Goal: Task Accomplishment & Management: Use online tool/utility

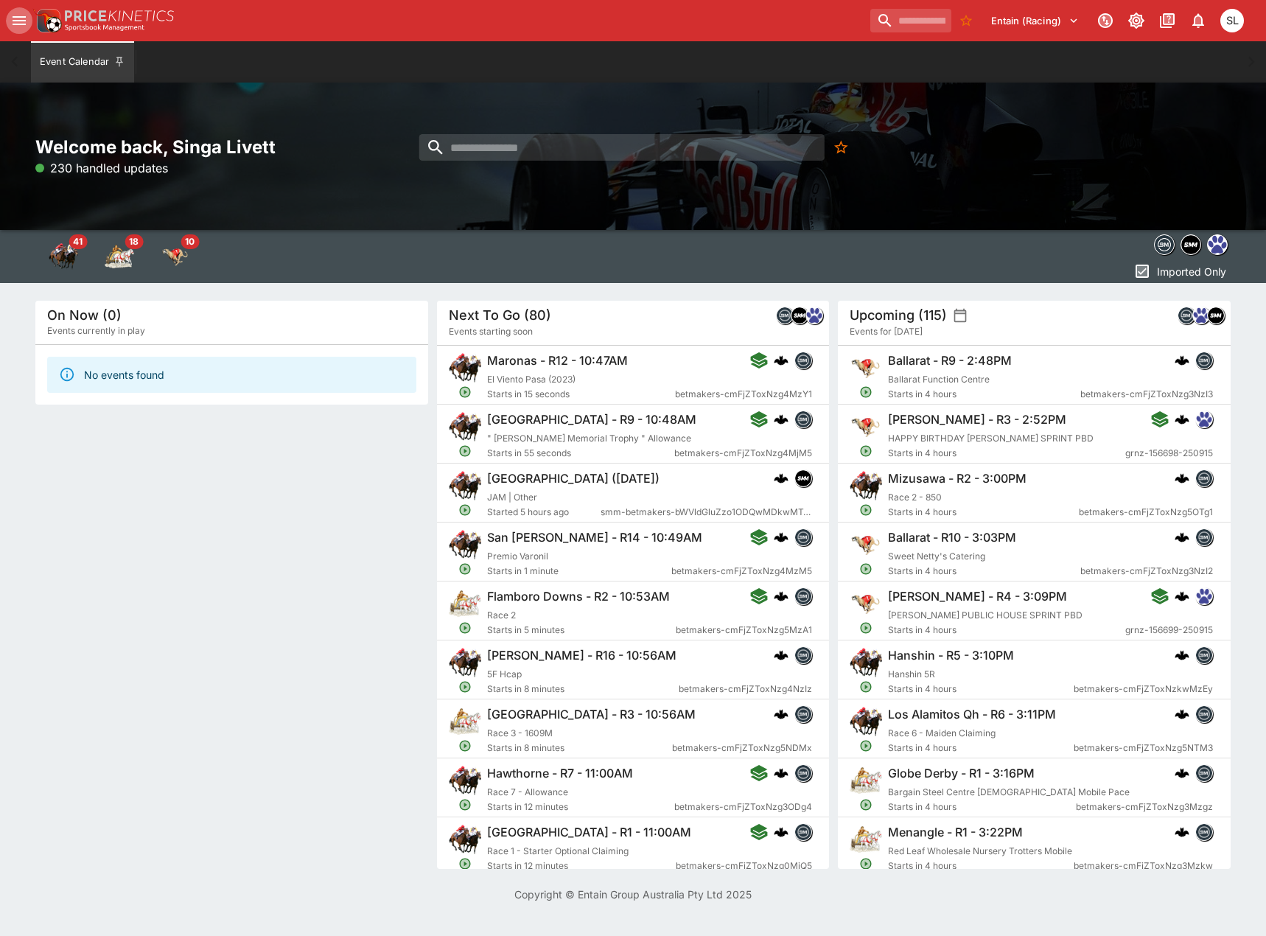
click at [20, 21] on icon "open drawer" at bounding box center [19, 21] width 18 height 18
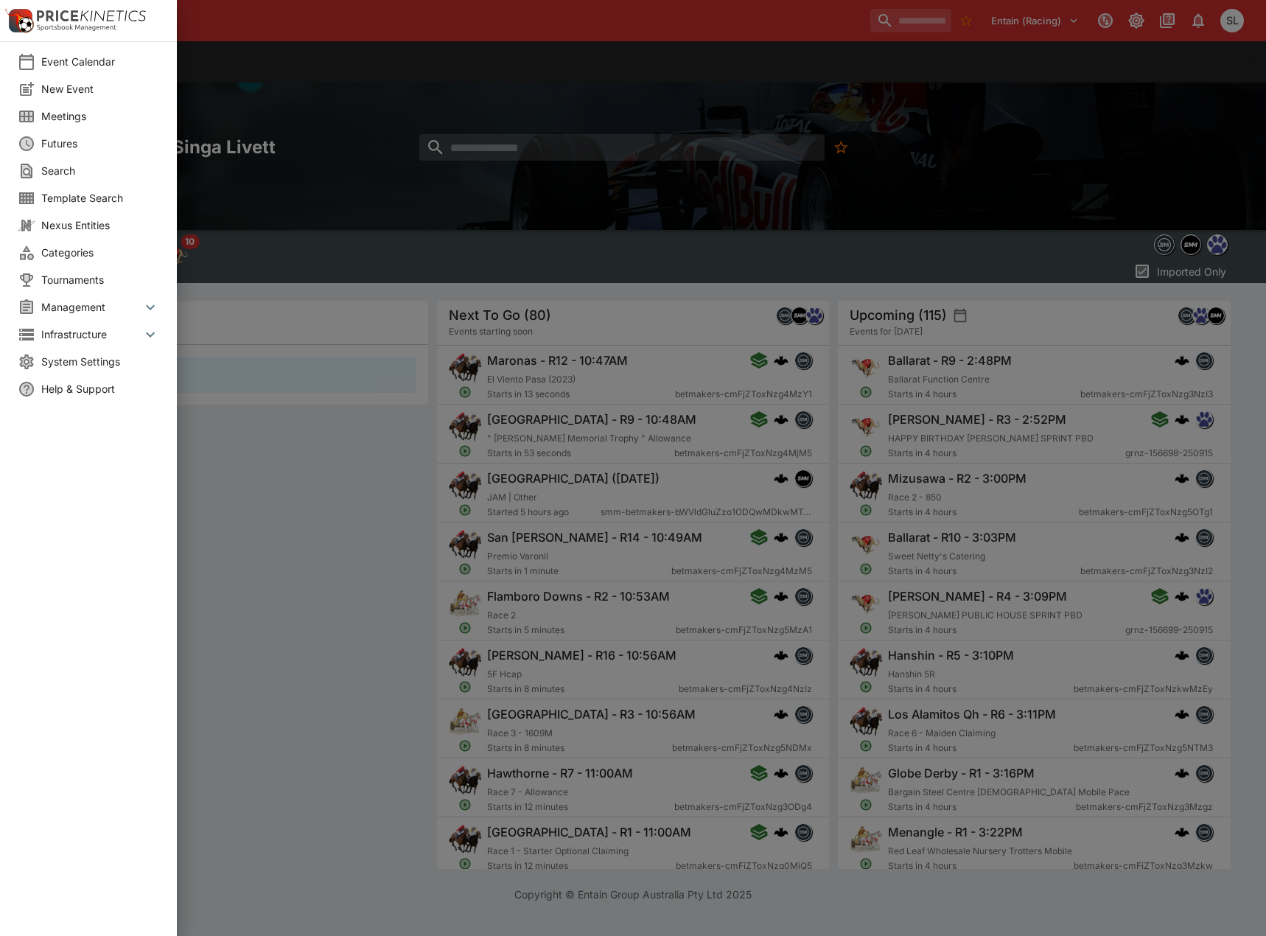
click at [85, 106] on li "Meetings" at bounding box center [88, 115] width 177 height 27
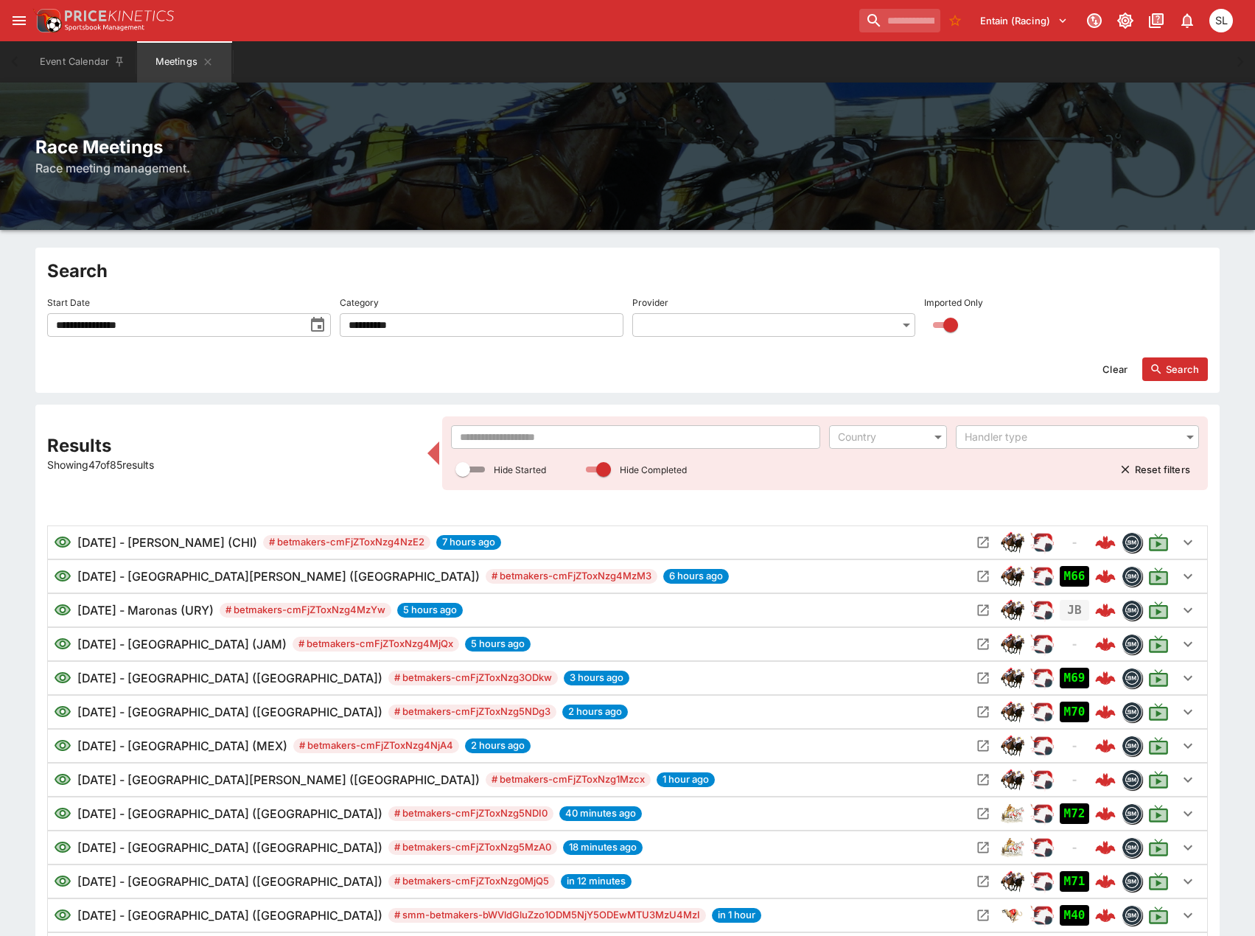
click at [716, 439] on input "text" at bounding box center [636, 437] width 370 height 24
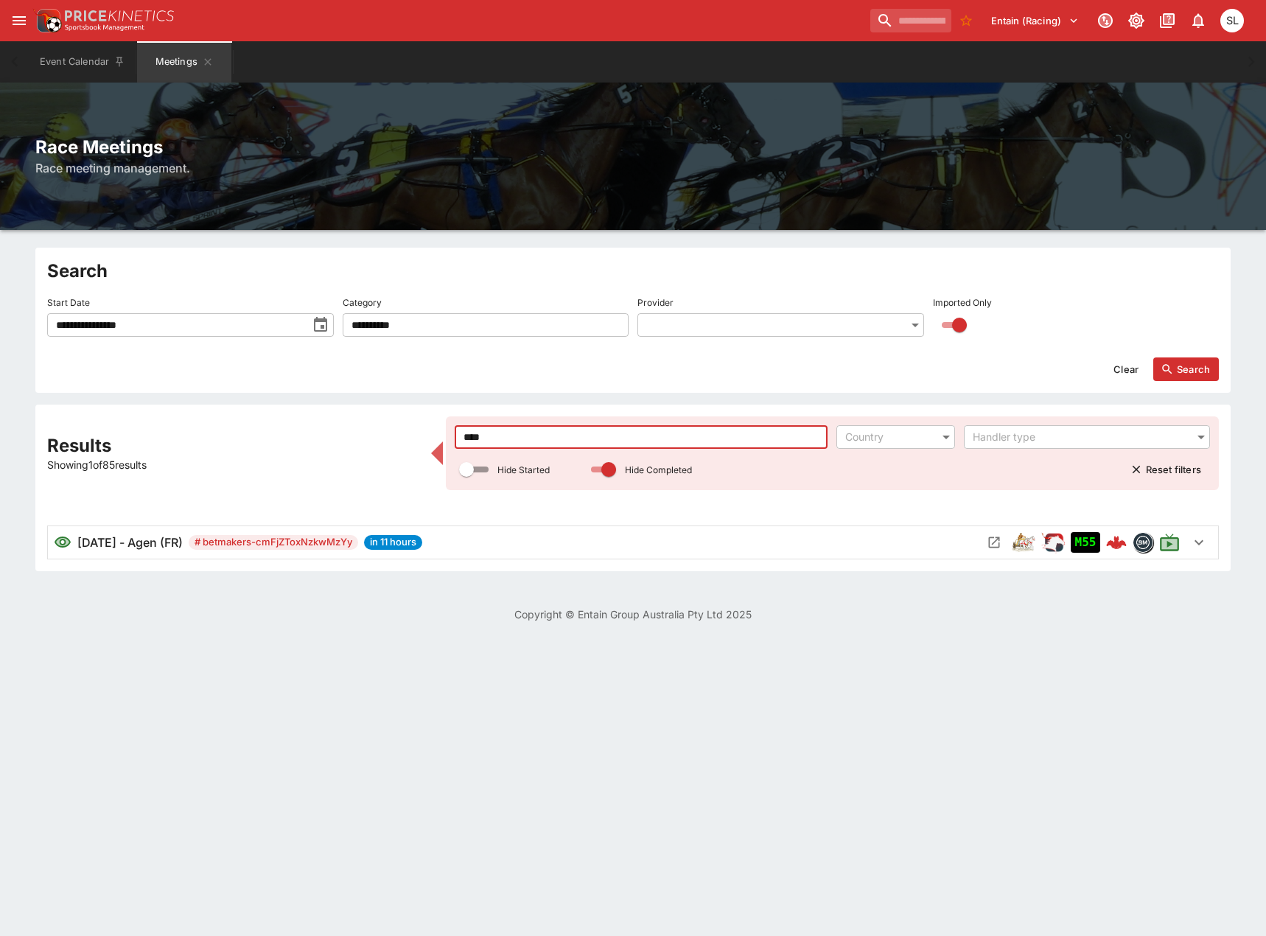
type input "****"
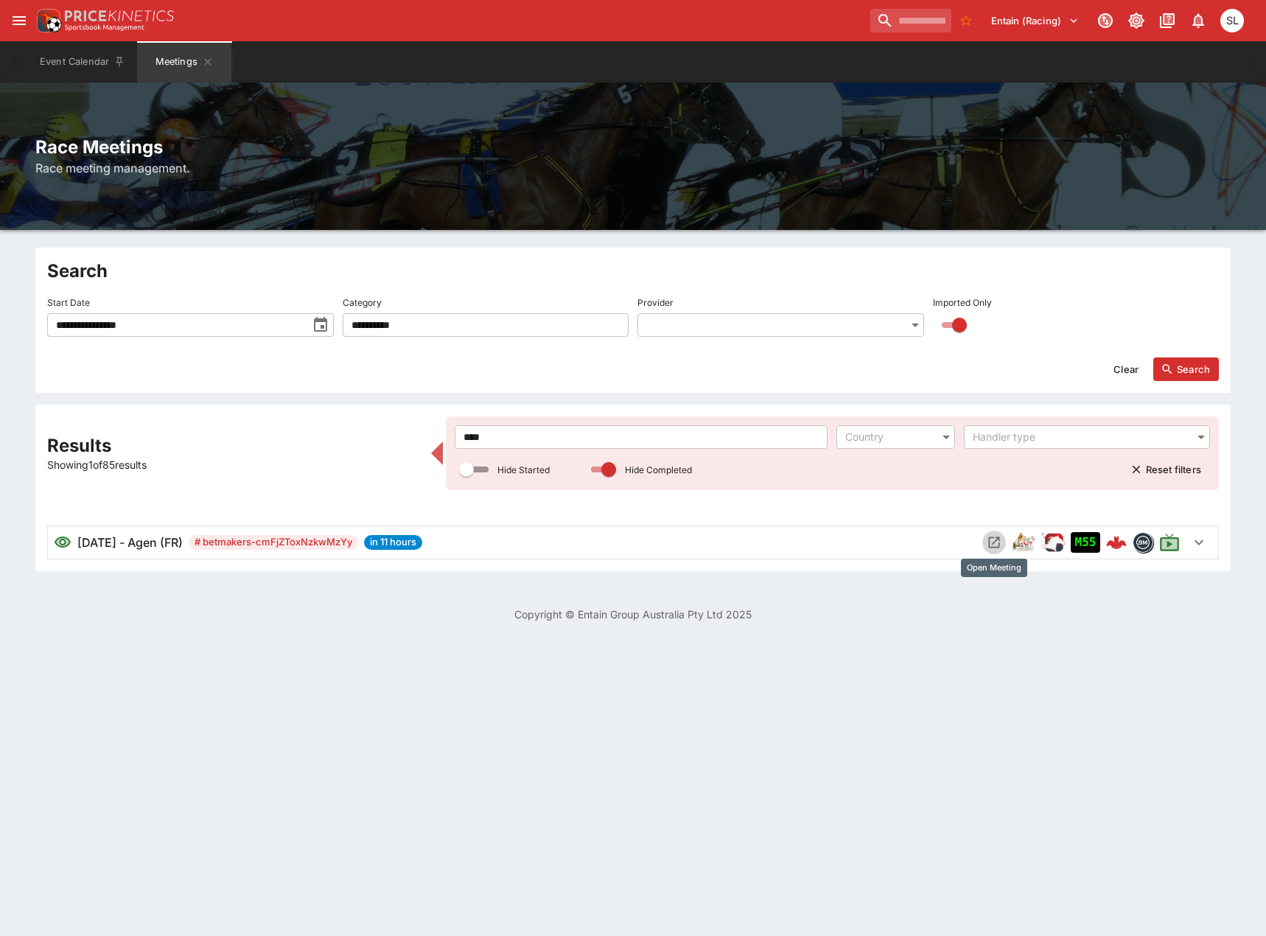
click at [992, 540] on icon "Open Meeting" at bounding box center [993, 542] width 15 height 15
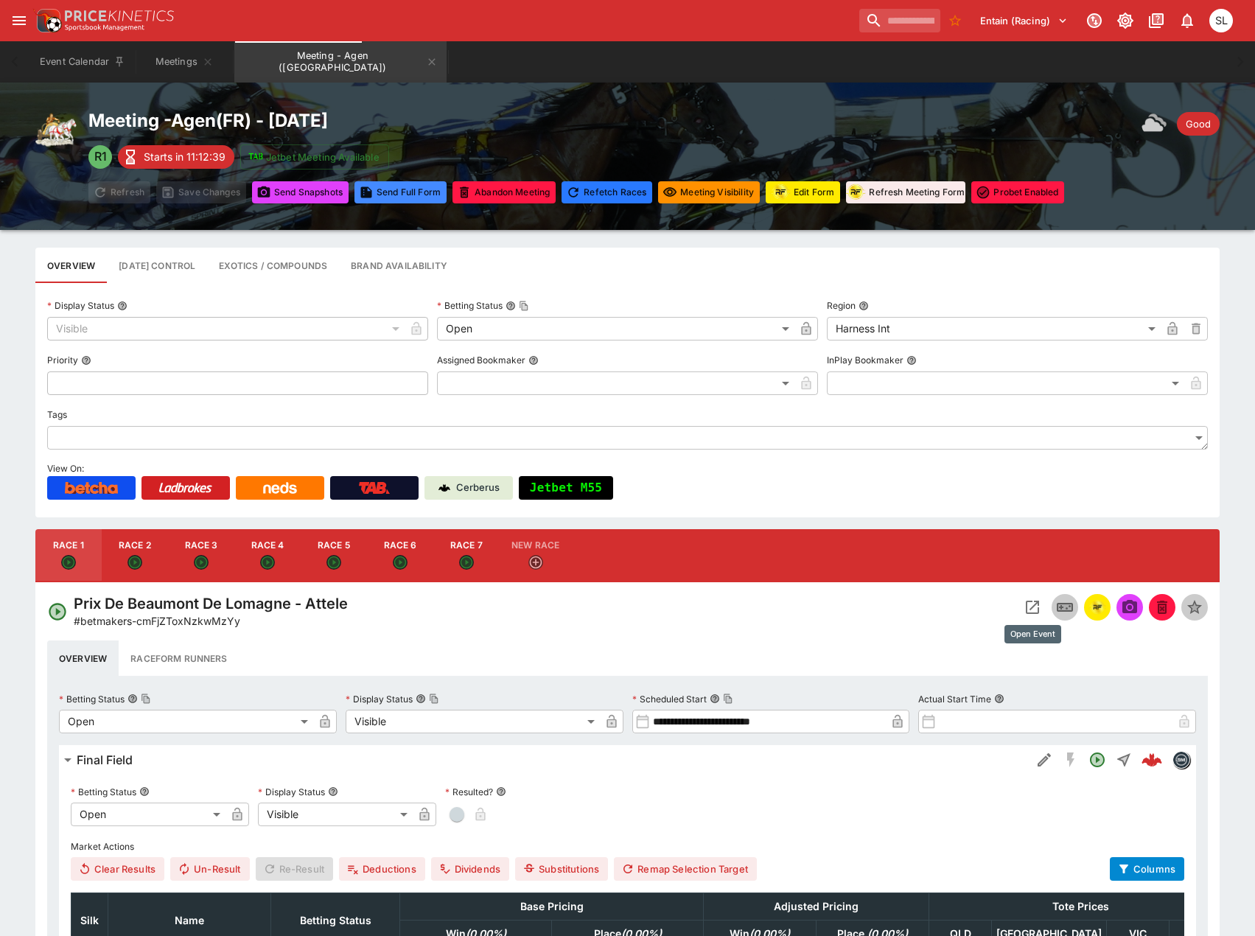
click at [1027, 606] on icon "Open Event" at bounding box center [1031, 606] width 13 height 13
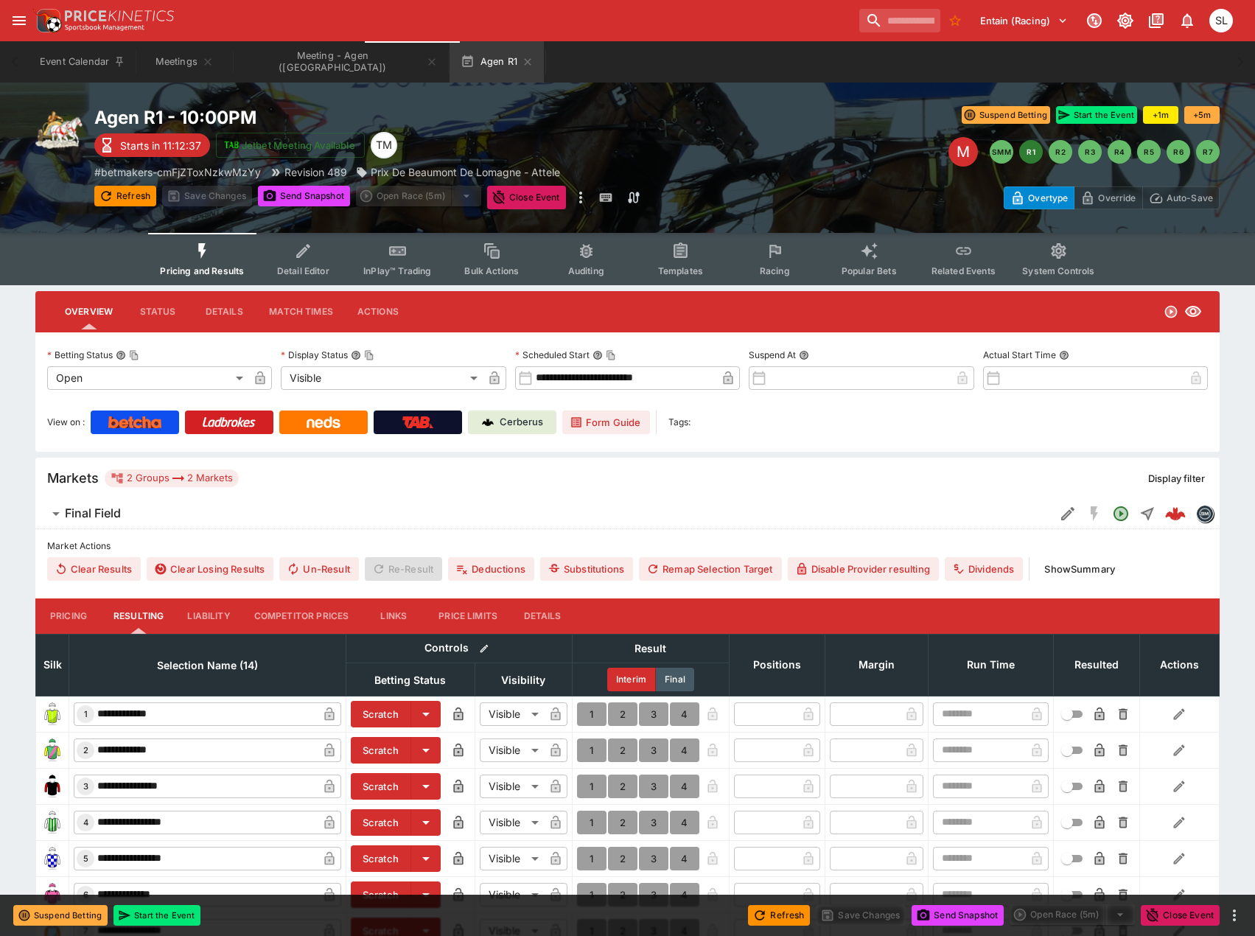
click at [689, 254] on icon "Event type filters" at bounding box center [680, 251] width 19 height 19
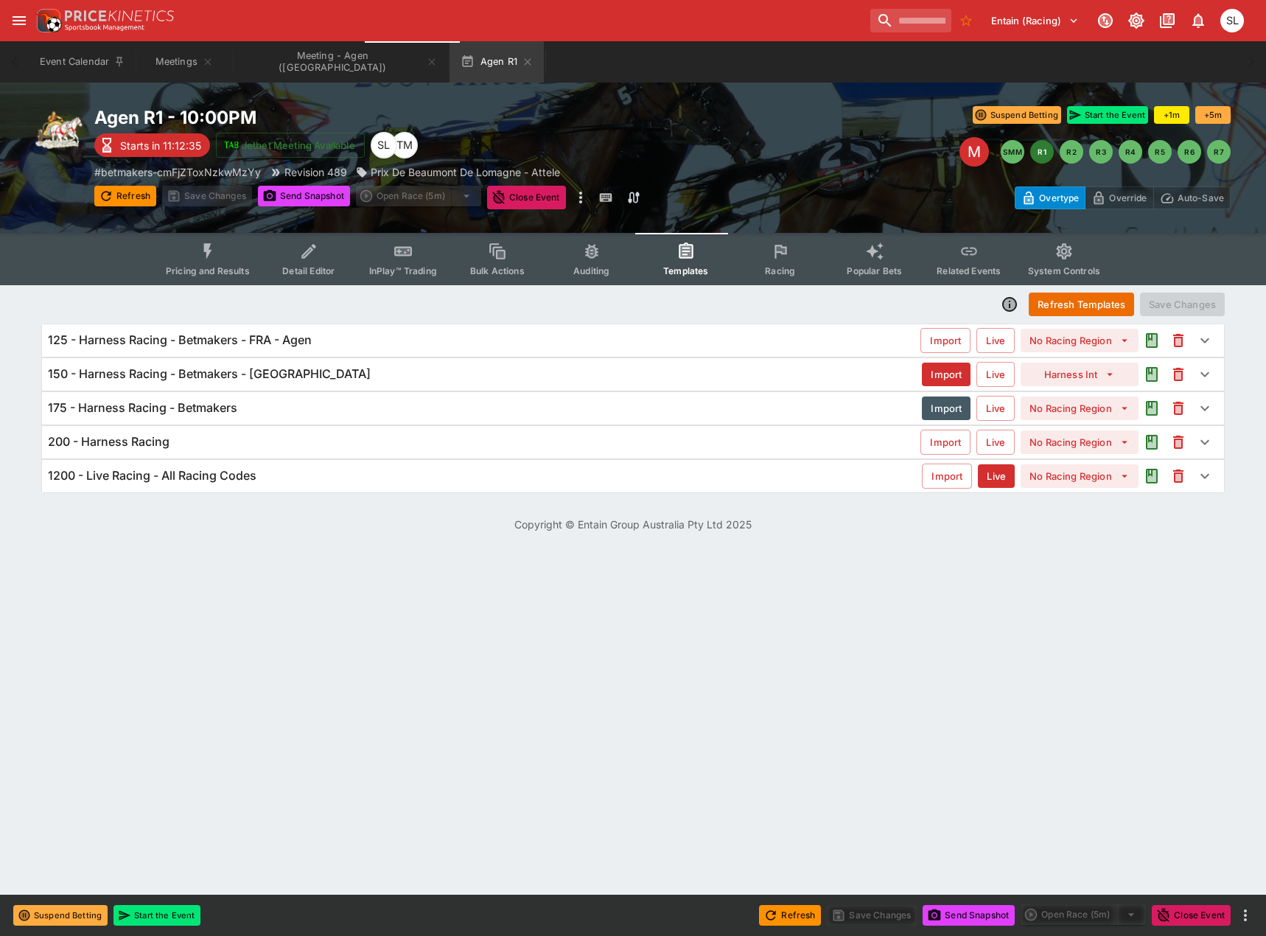
click at [238, 338] on h6 "125 - Harness Racing - Betmakers - FRA - Agen" at bounding box center [180, 339] width 264 height 15
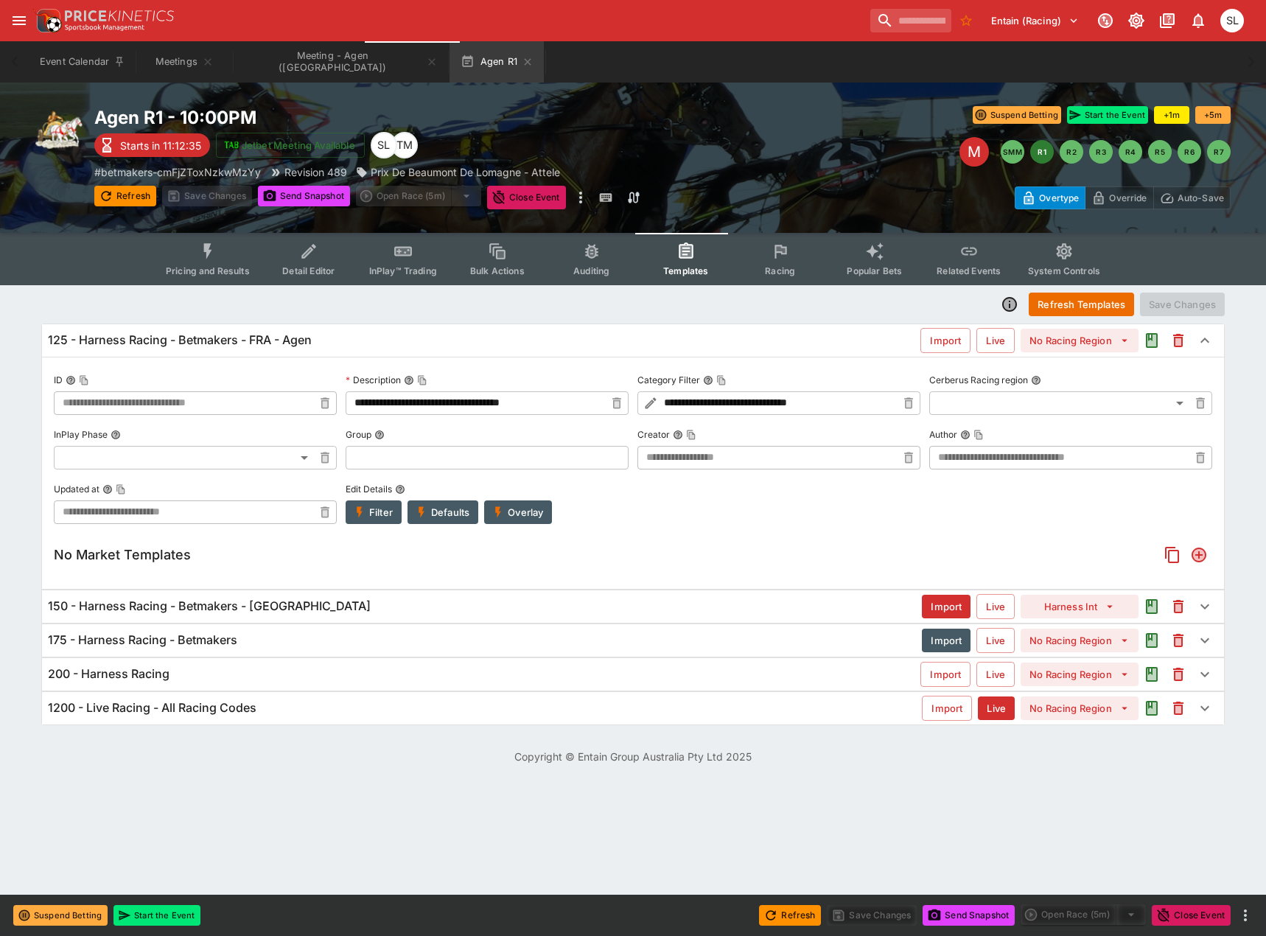
type input "**********"
click at [533, 512] on button "Overlay" at bounding box center [518, 512] width 68 height 24
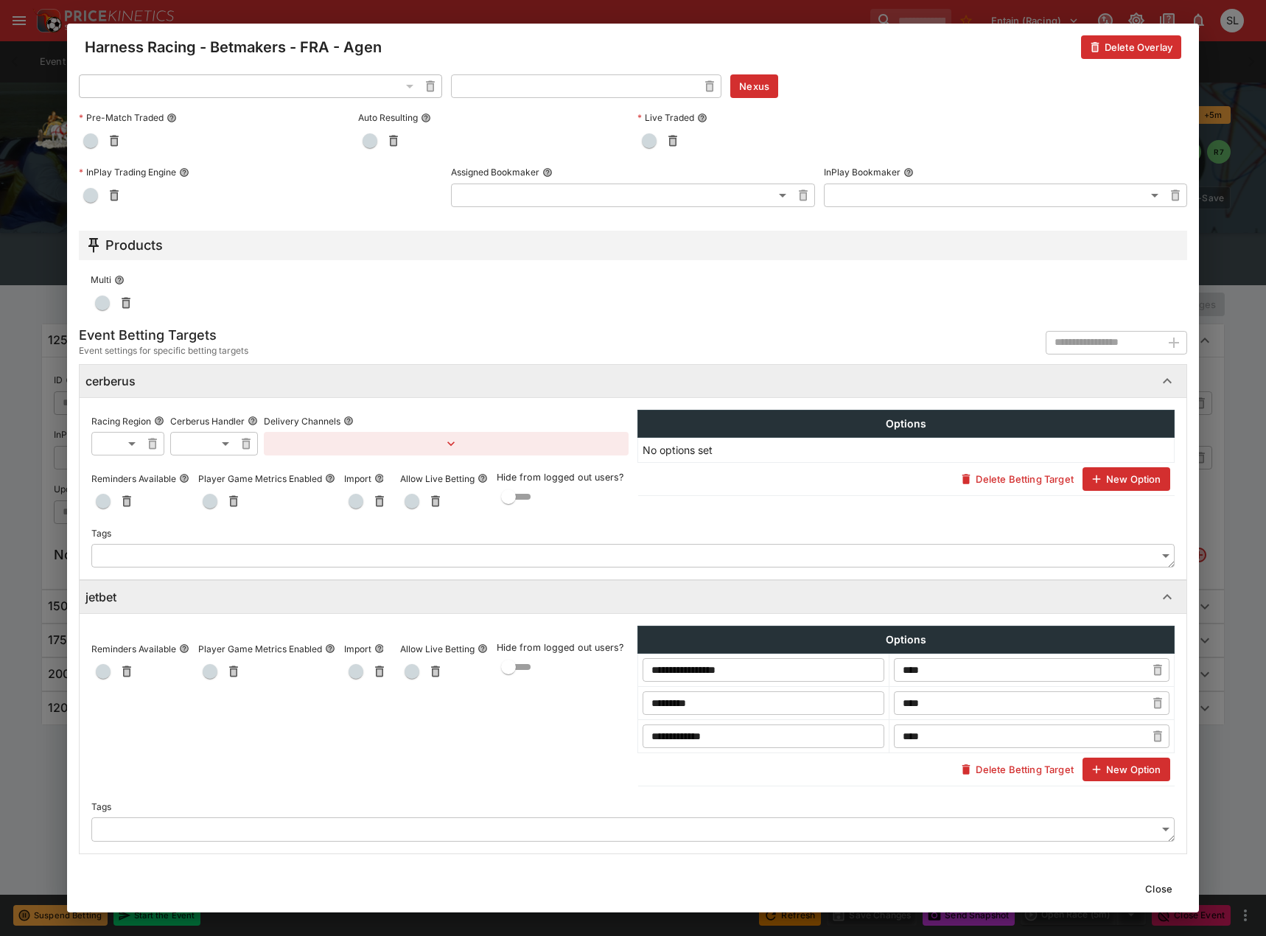
scroll to position [551, 0]
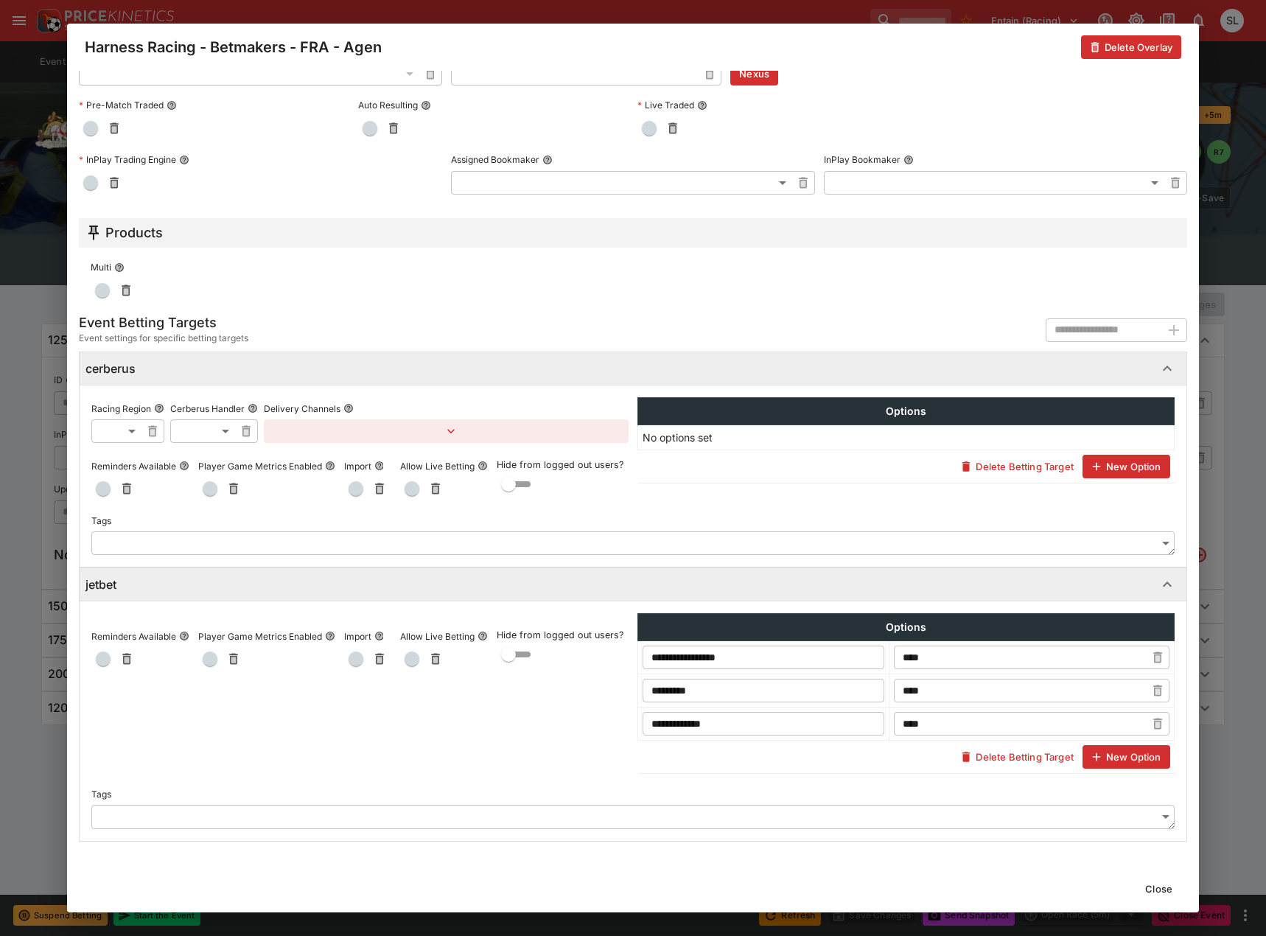
click at [1170, 890] on button "Close" at bounding box center [1158, 889] width 45 height 24
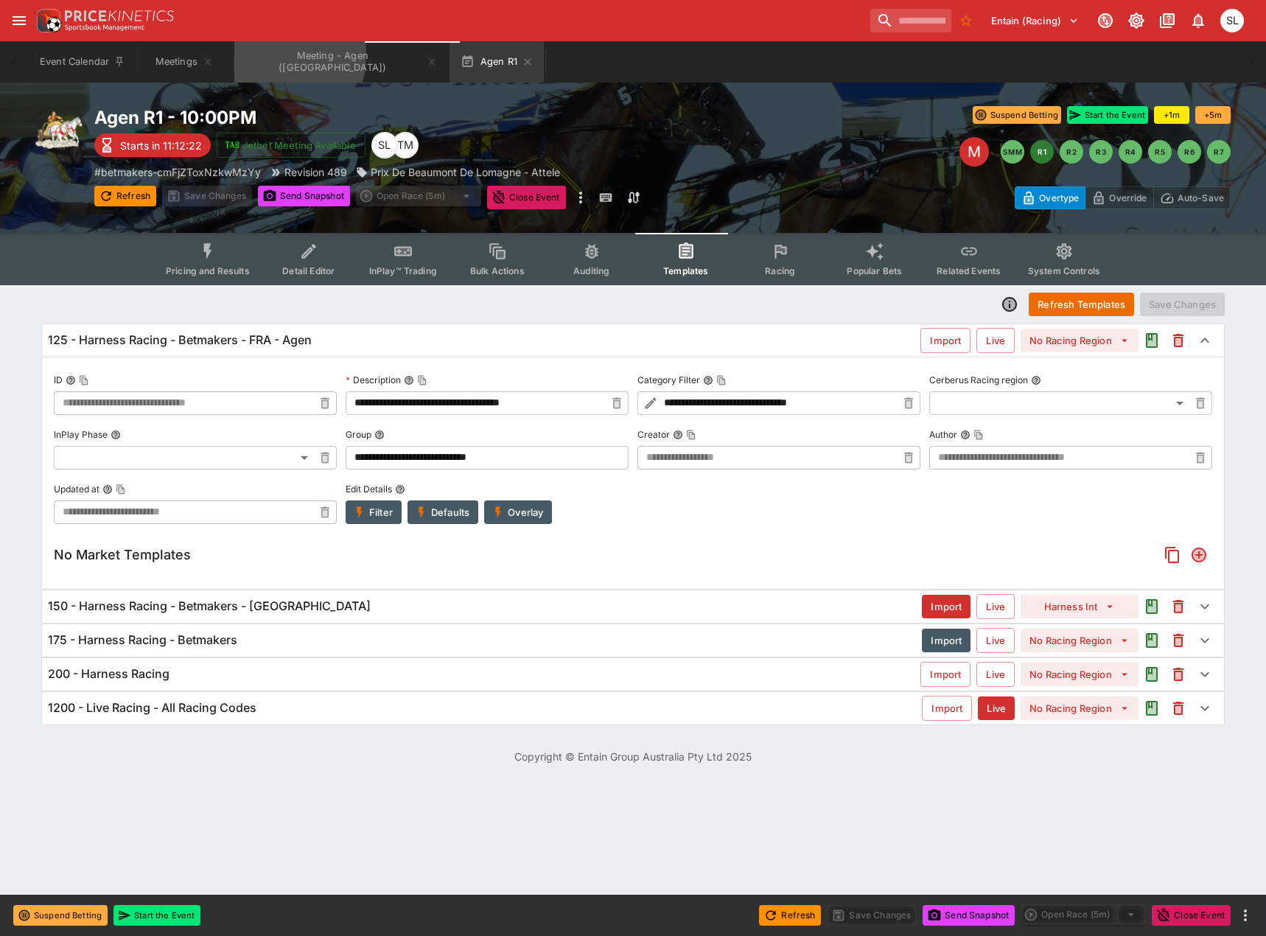
drag, startPoint x: 263, startPoint y: 55, endPoint x: 375, endPoint y: 108, distance: 123.9
click at [264, 55] on button "Meeting - Agen ([GEOGRAPHIC_DATA])" at bounding box center [340, 61] width 212 height 41
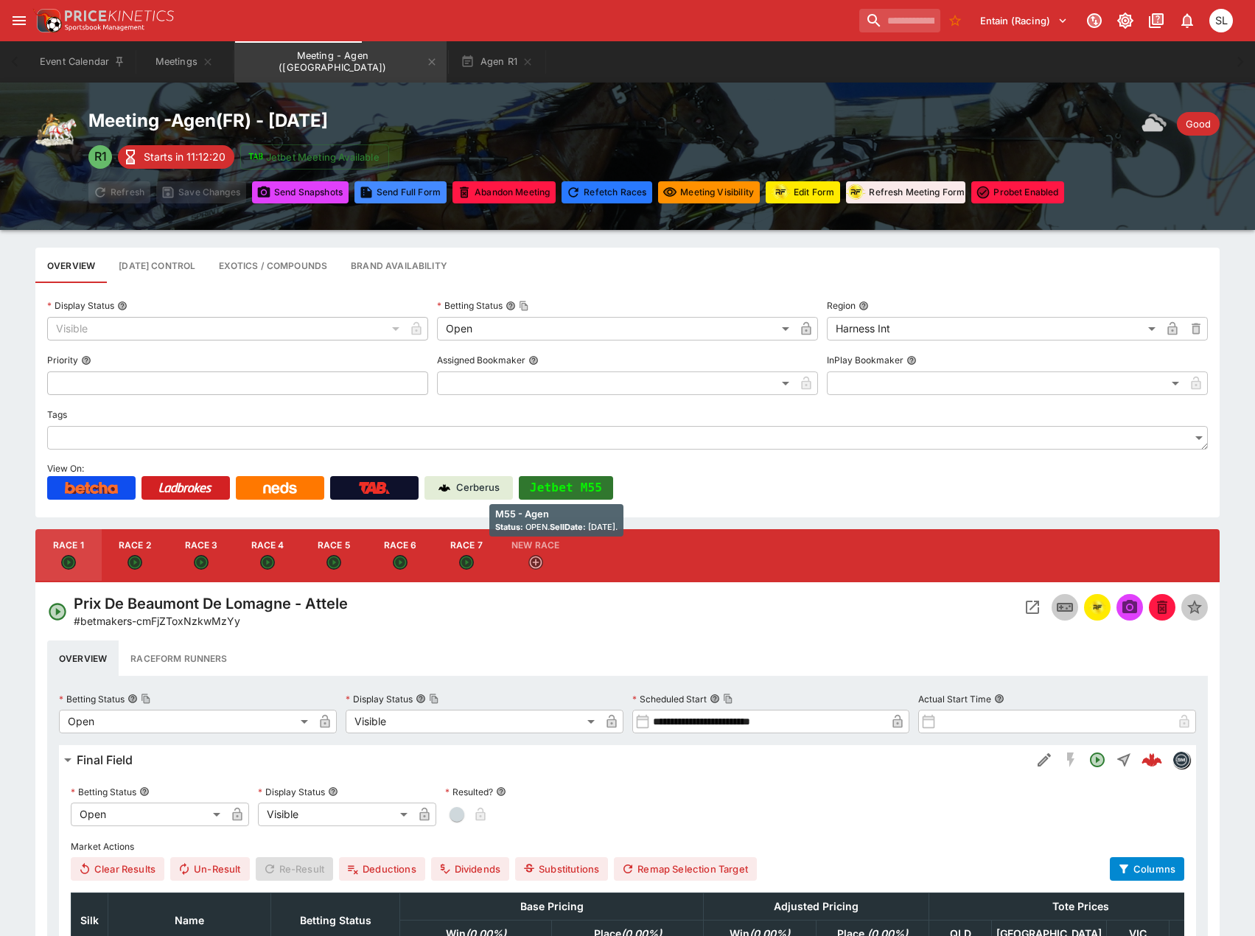
click at [602, 488] on button "Jetbet M55" at bounding box center [566, 488] width 94 height 24
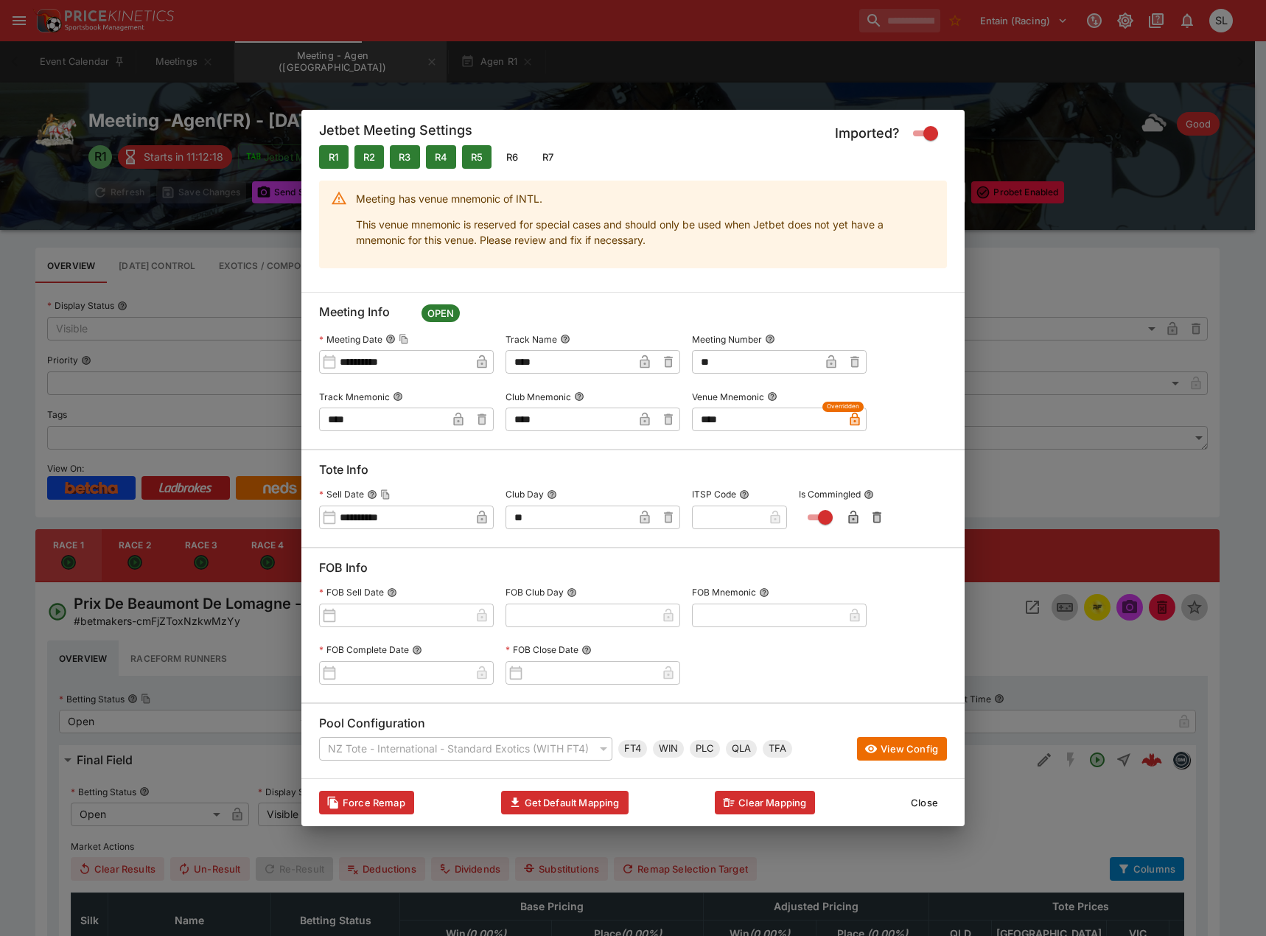
click at [914, 798] on button "Close" at bounding box center [924, 802] width 45 height 24
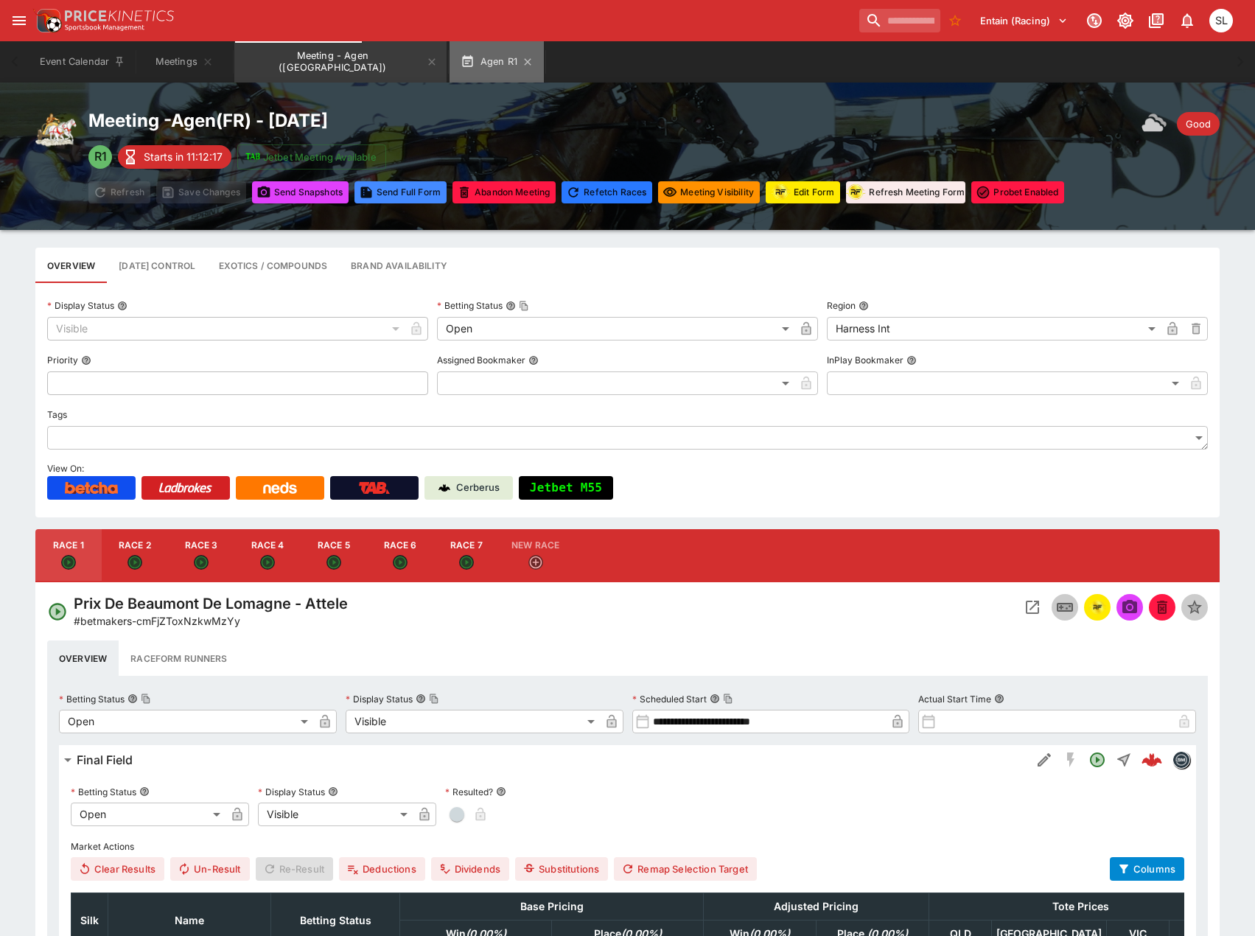
click at [449, 59] on button "Agen R1" at bounding box center [496, 61] width 94 height 41
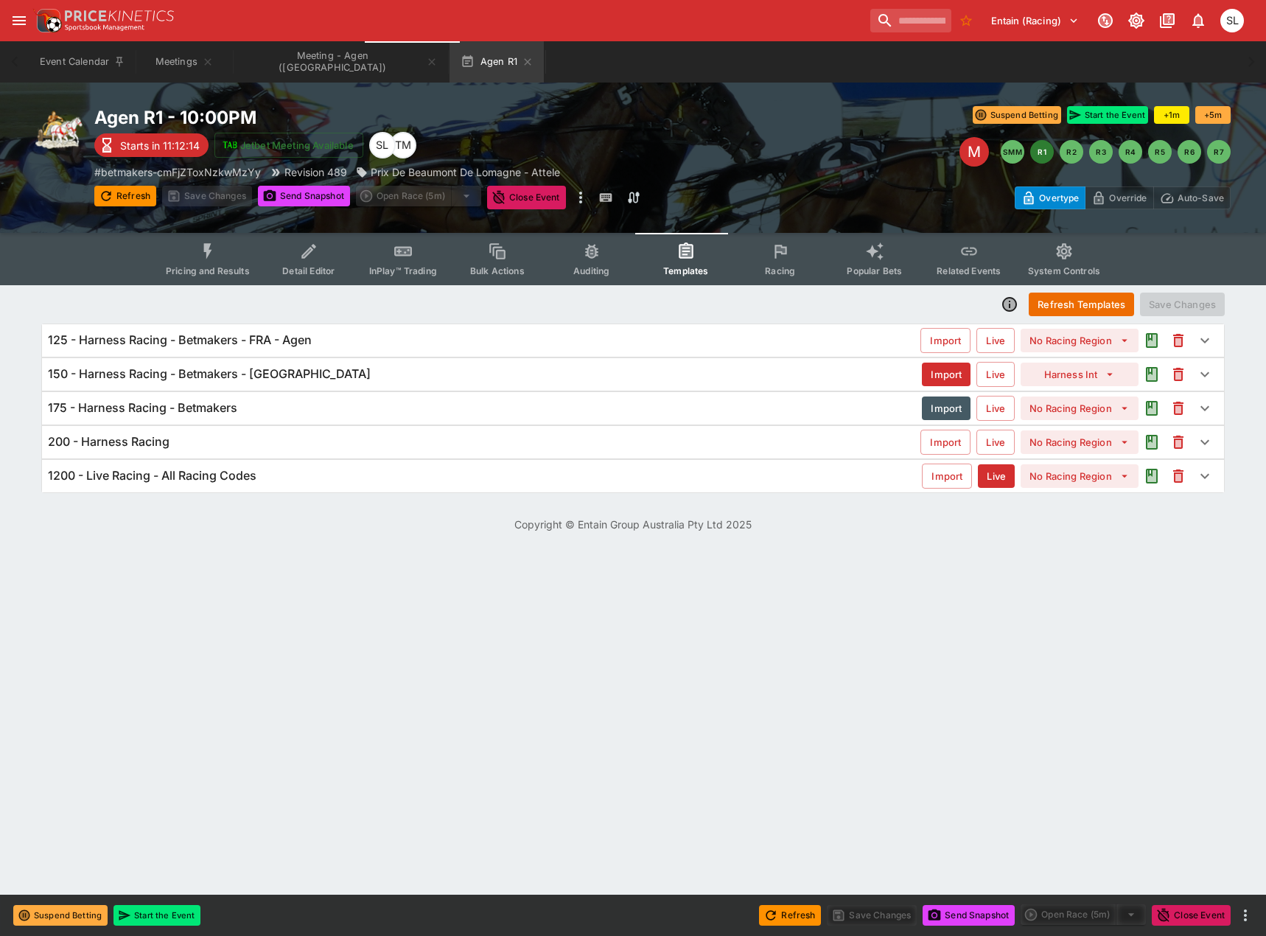
click at [259, 340] on h6 "125 - Harness Racing - Betmakers - FRA - Agen" at bounding box center [180, 339] width 264 height 15
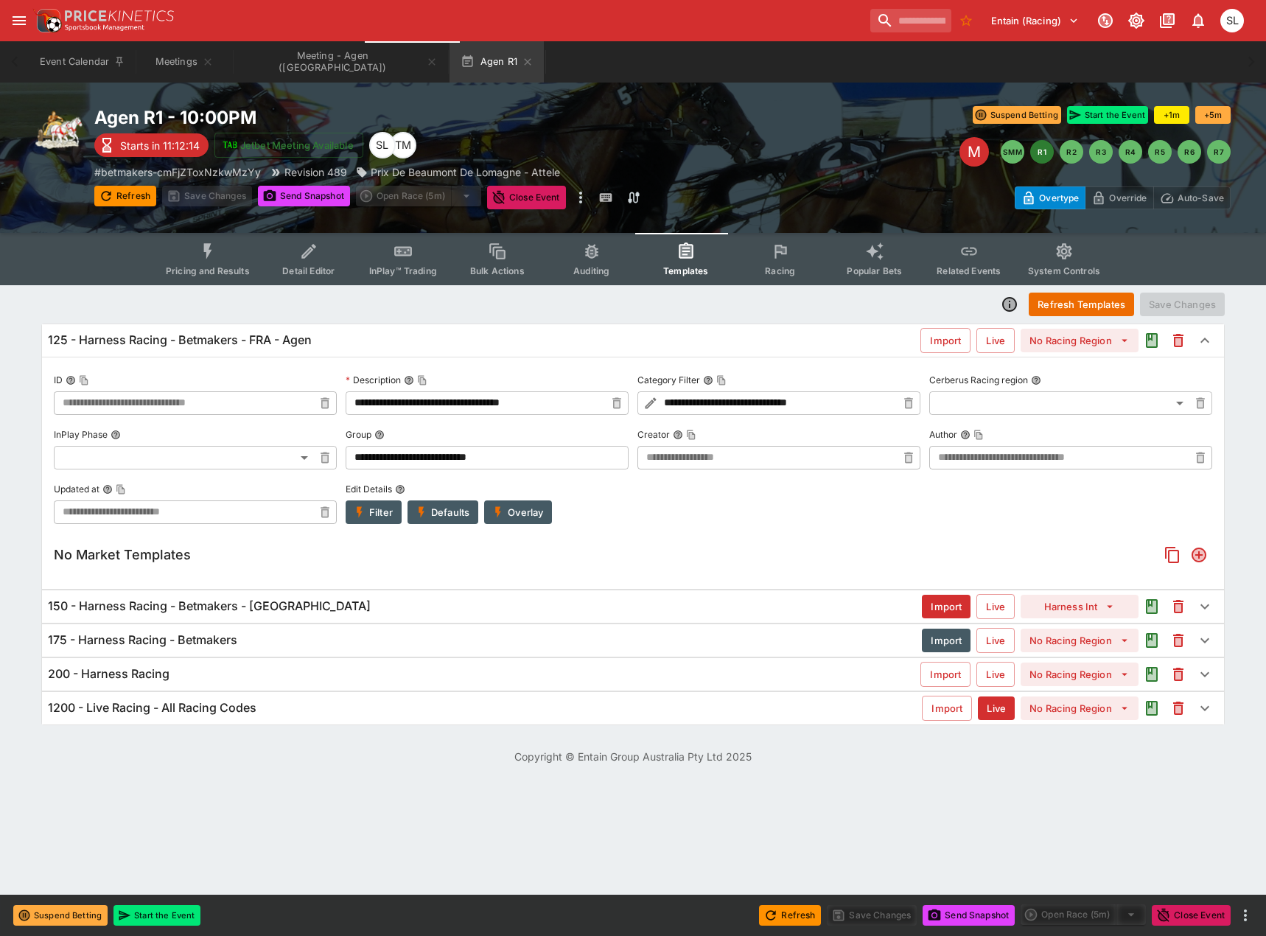
click at [514, 509] on button "Overlay" at bounding box center [518, 512] width 68 height 24
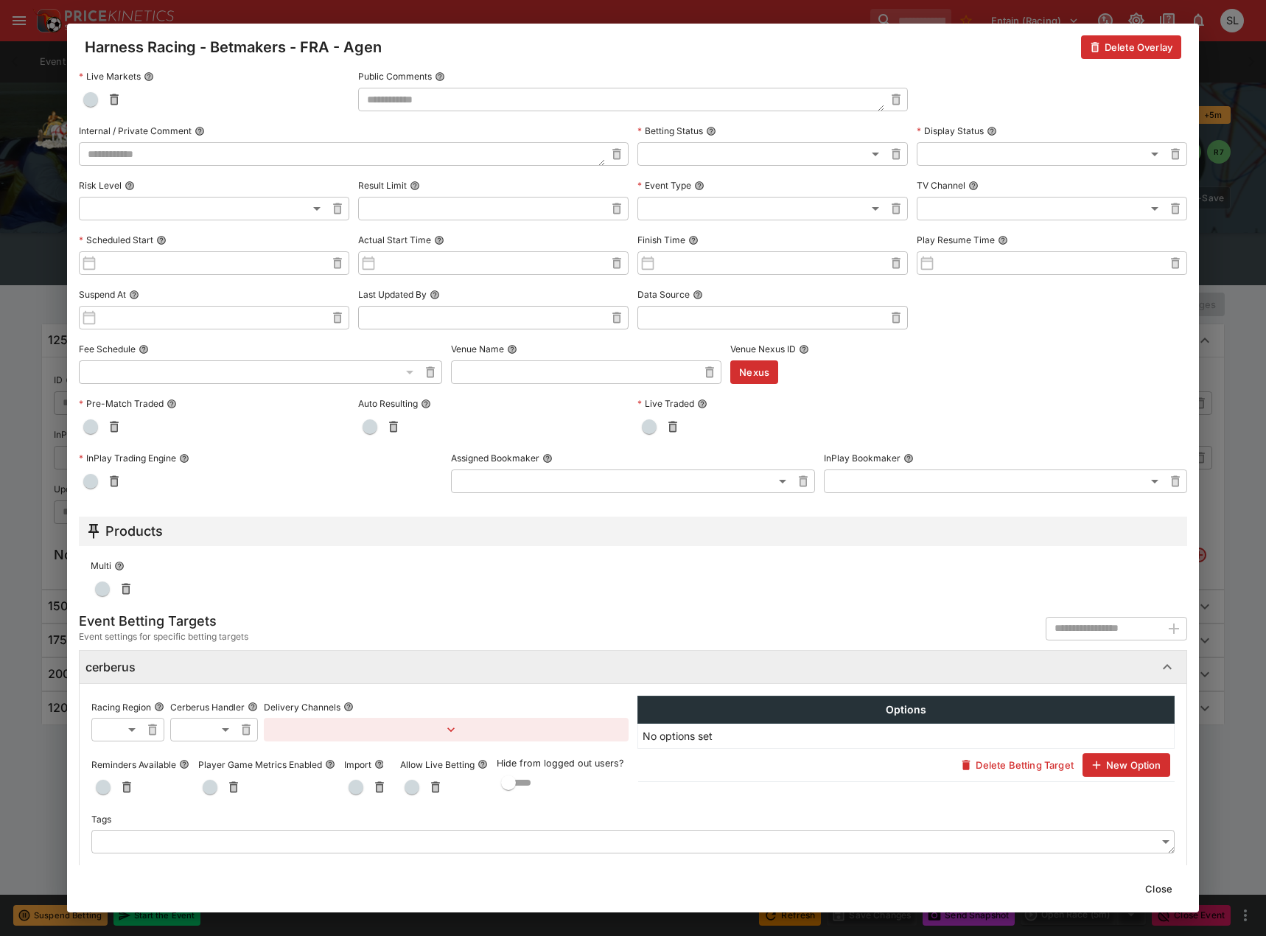
scroll to position [551, 0]
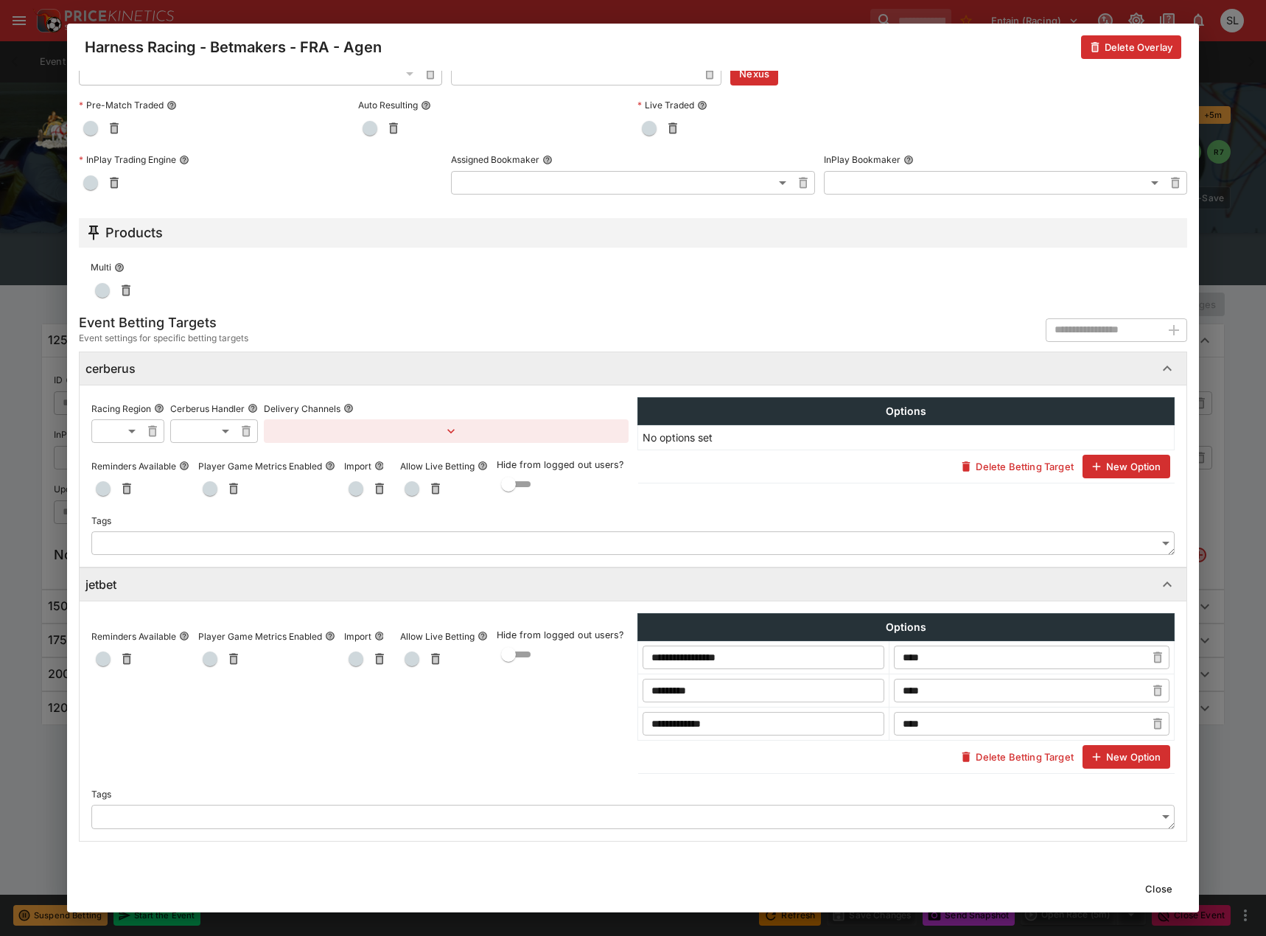
drag, startPoint x: 1156, startPoint y: 886, endPoint x: 1137, endPoint y: 920, distance: 38.6
click at [1156, 886] on button "Close" at bounding box center [1158, 889] width 45 height 24
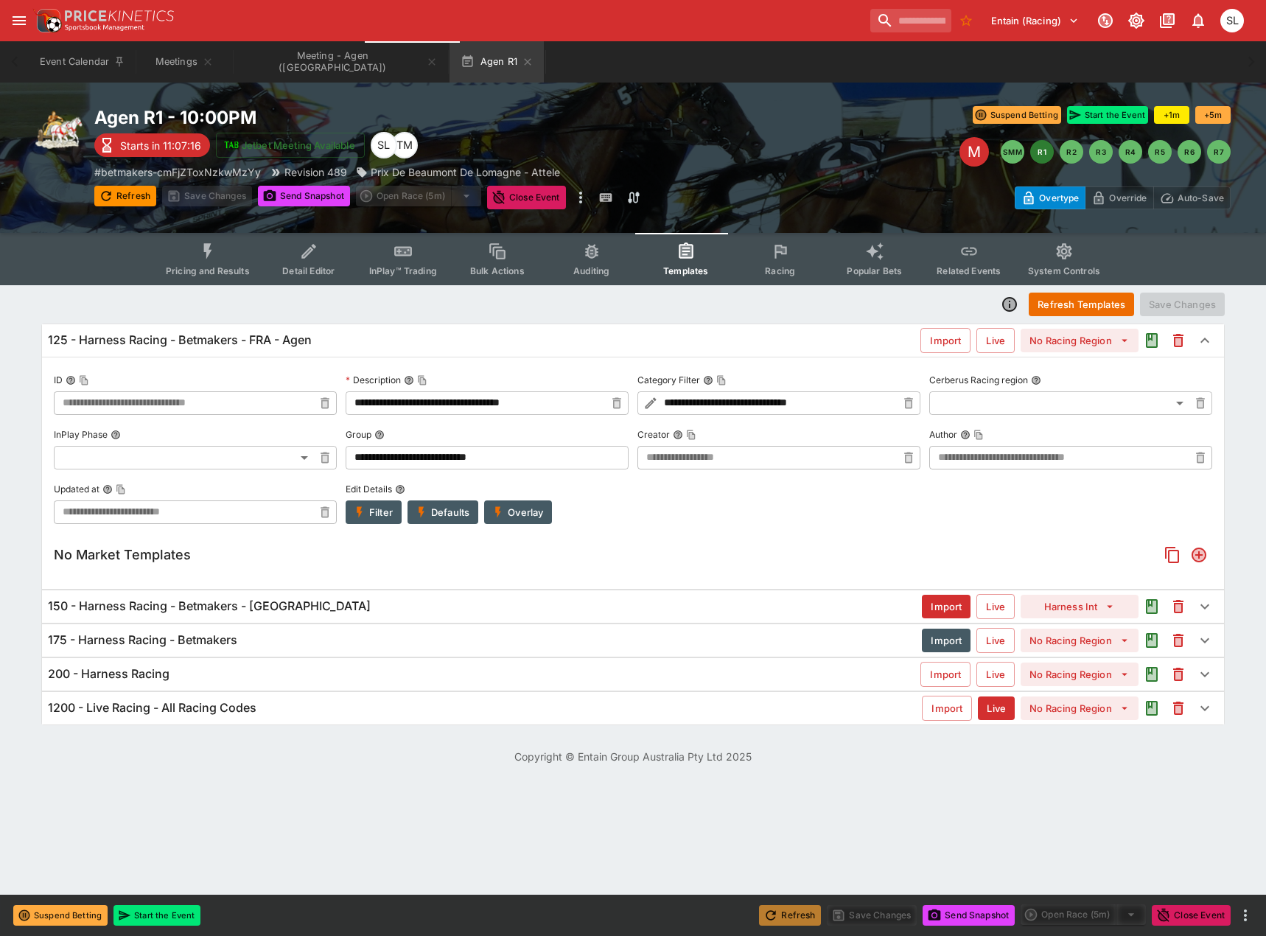
click at [796, 911] on button "Refresh" at bounding box center [790, 915] width 62 height 21
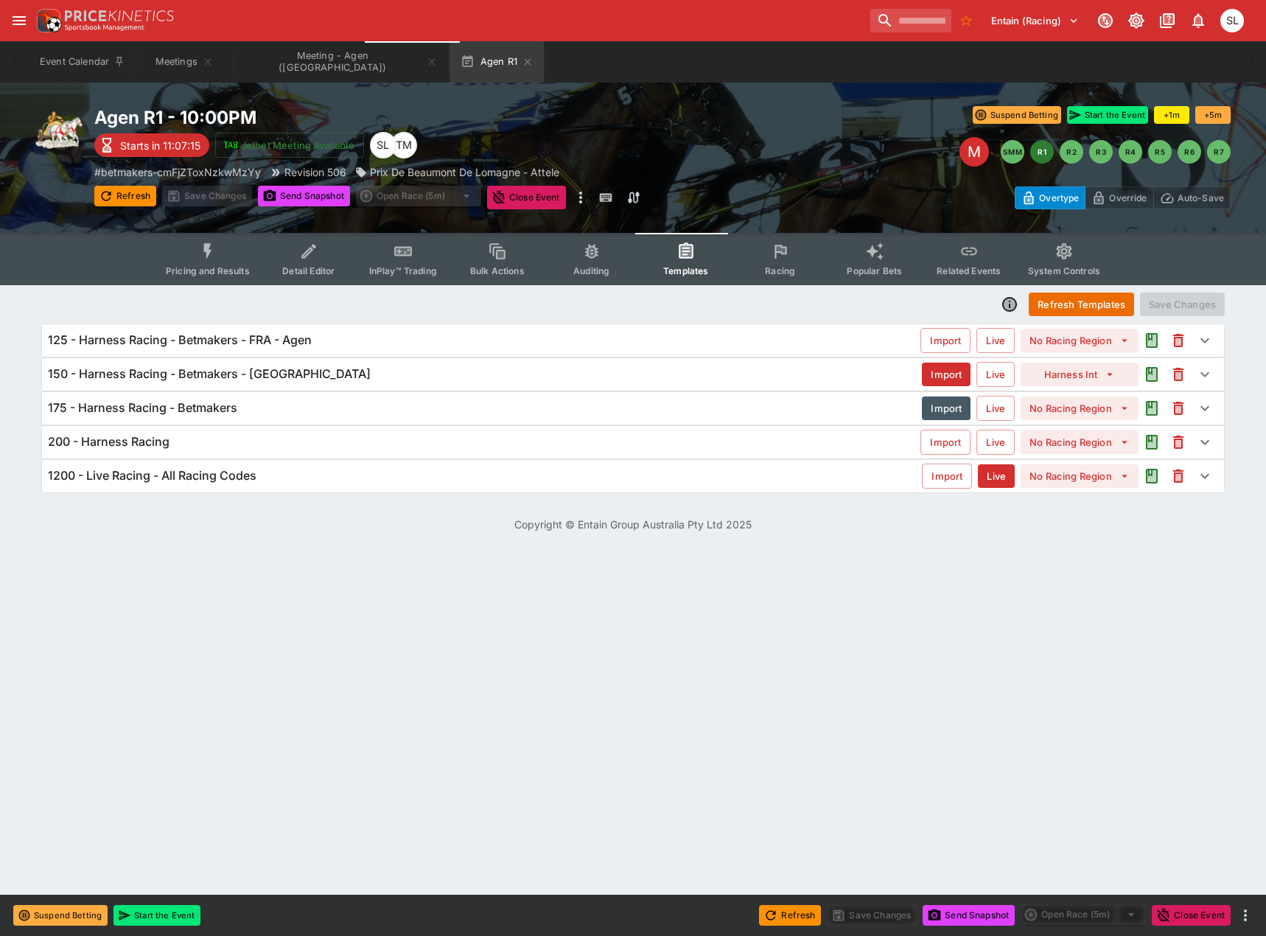
click at [255, 343] on h6 "125 - Harness Racing - Betmakers - FRA - Agen" at bounding box center [180, 339] width 264 height 15
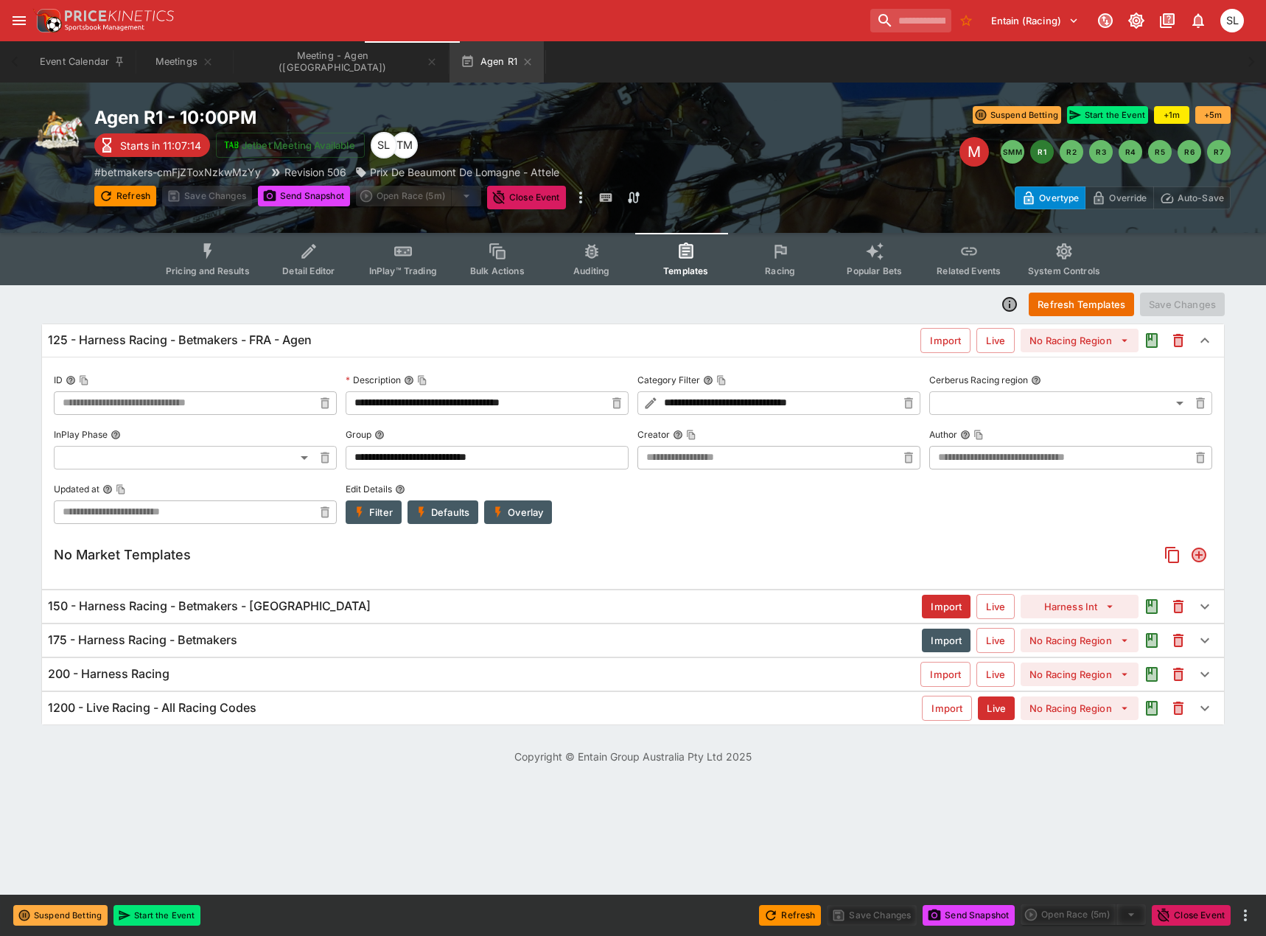
click at [527, 511] on button "Overlay" at bounding box center [518, 512] width 68 height 24
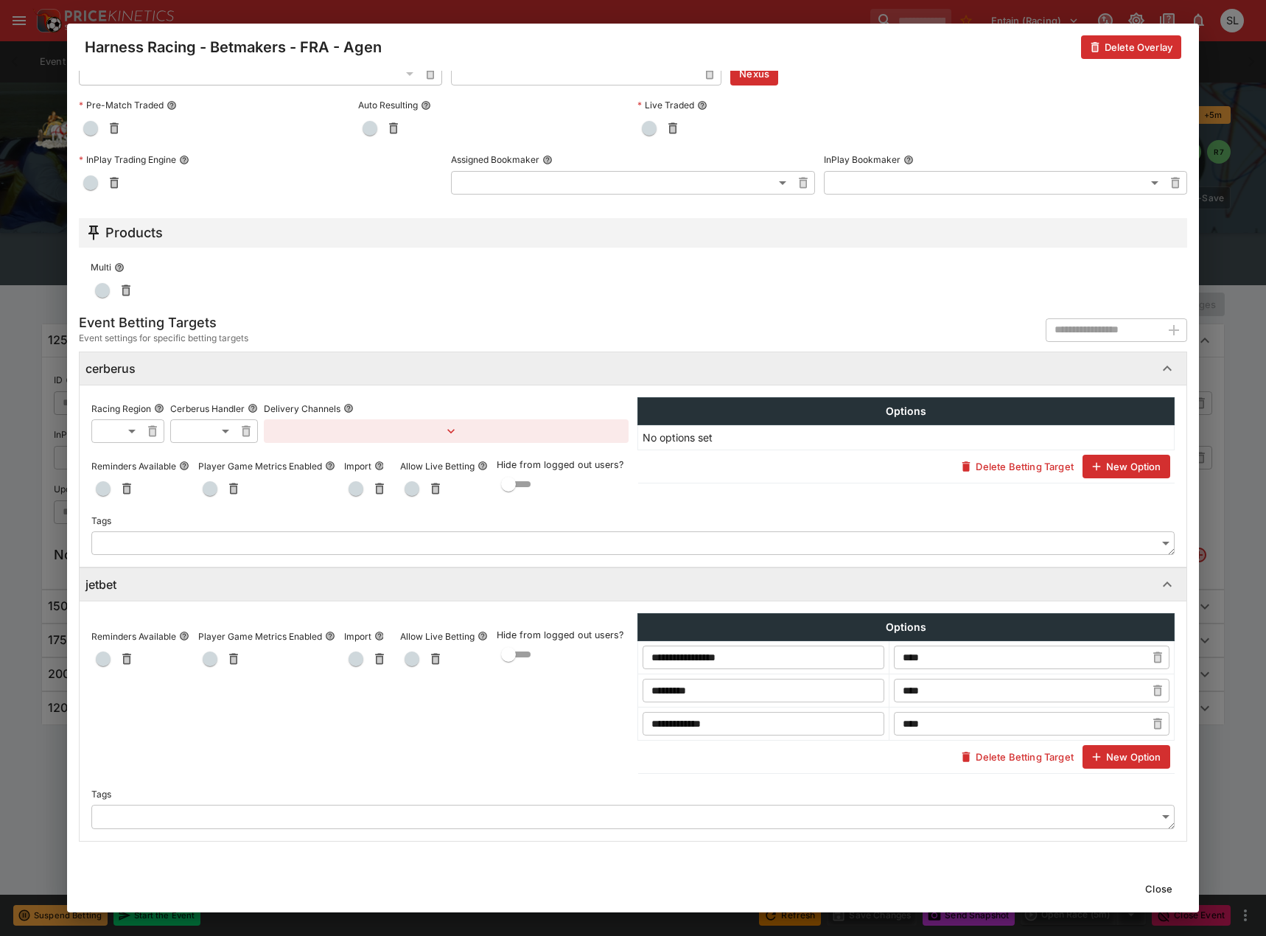
click at [949, 656] on input "****" at bounding box center [1020, 657] width 252 height 24
type input "*********"
click at [1159, 885] on button "Close" at bounding box center [1158, 889] width 45 height 24
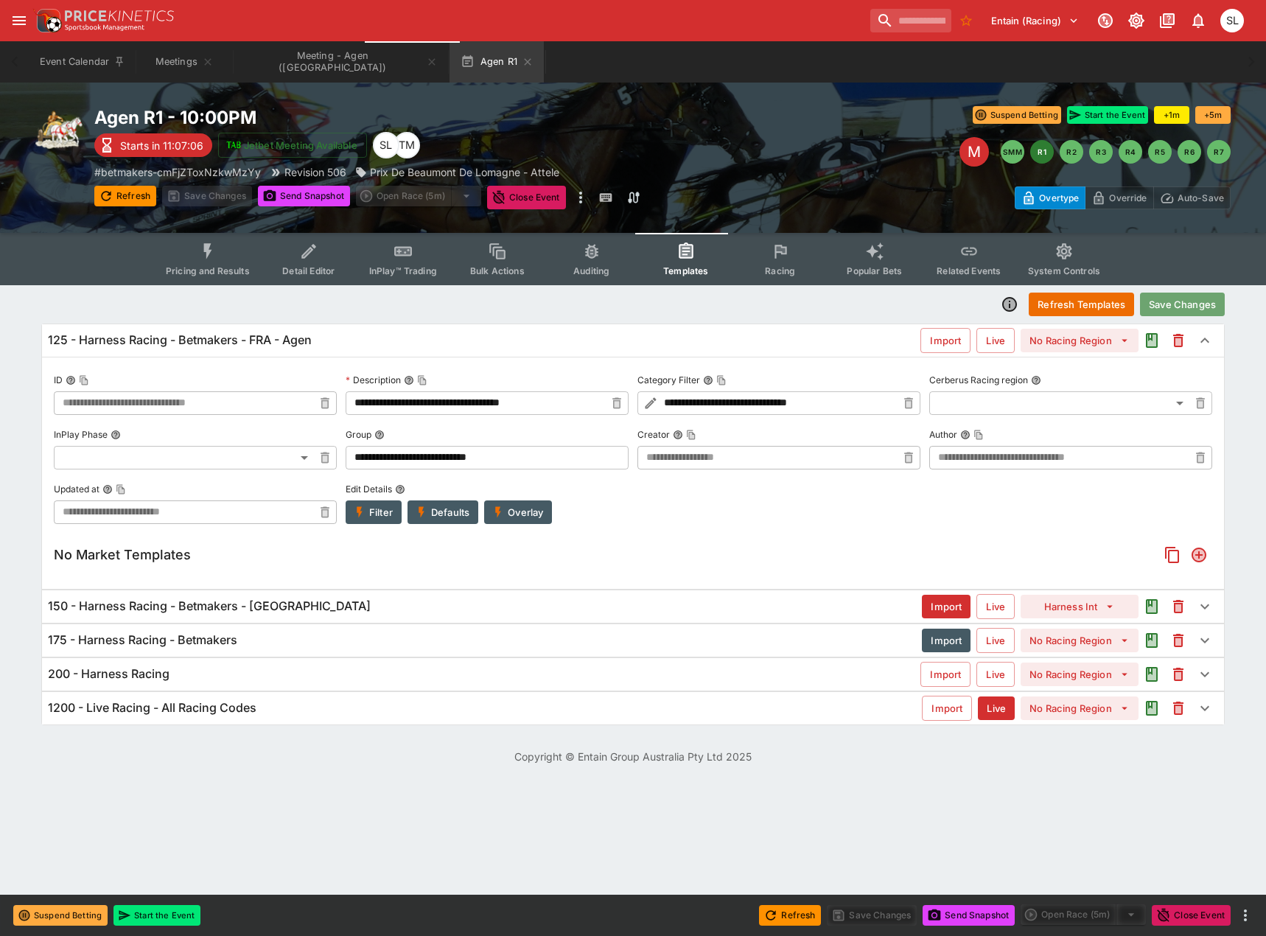
click at [1191, 302] on button "Save Changes" at bounding box center [1182, 304] width 85 height 24
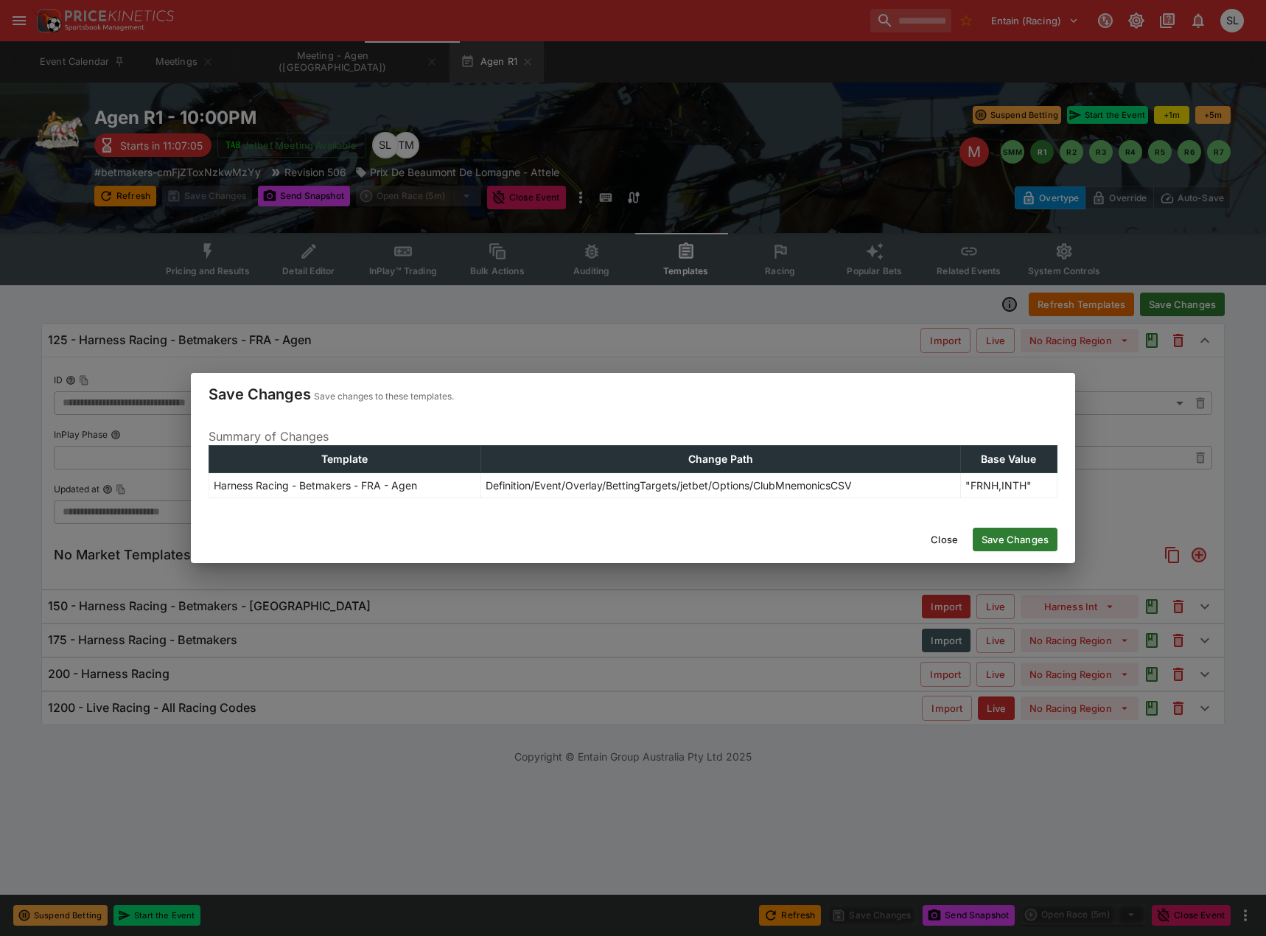
drag, startPoint x: 1020, startPoint y: 545, endPoint x: 1028, endPoint y: 546, distance: 8.1
click at [1020, 545] on button "Save Changes" at bounding box center [1014, 539] width 85 height 24
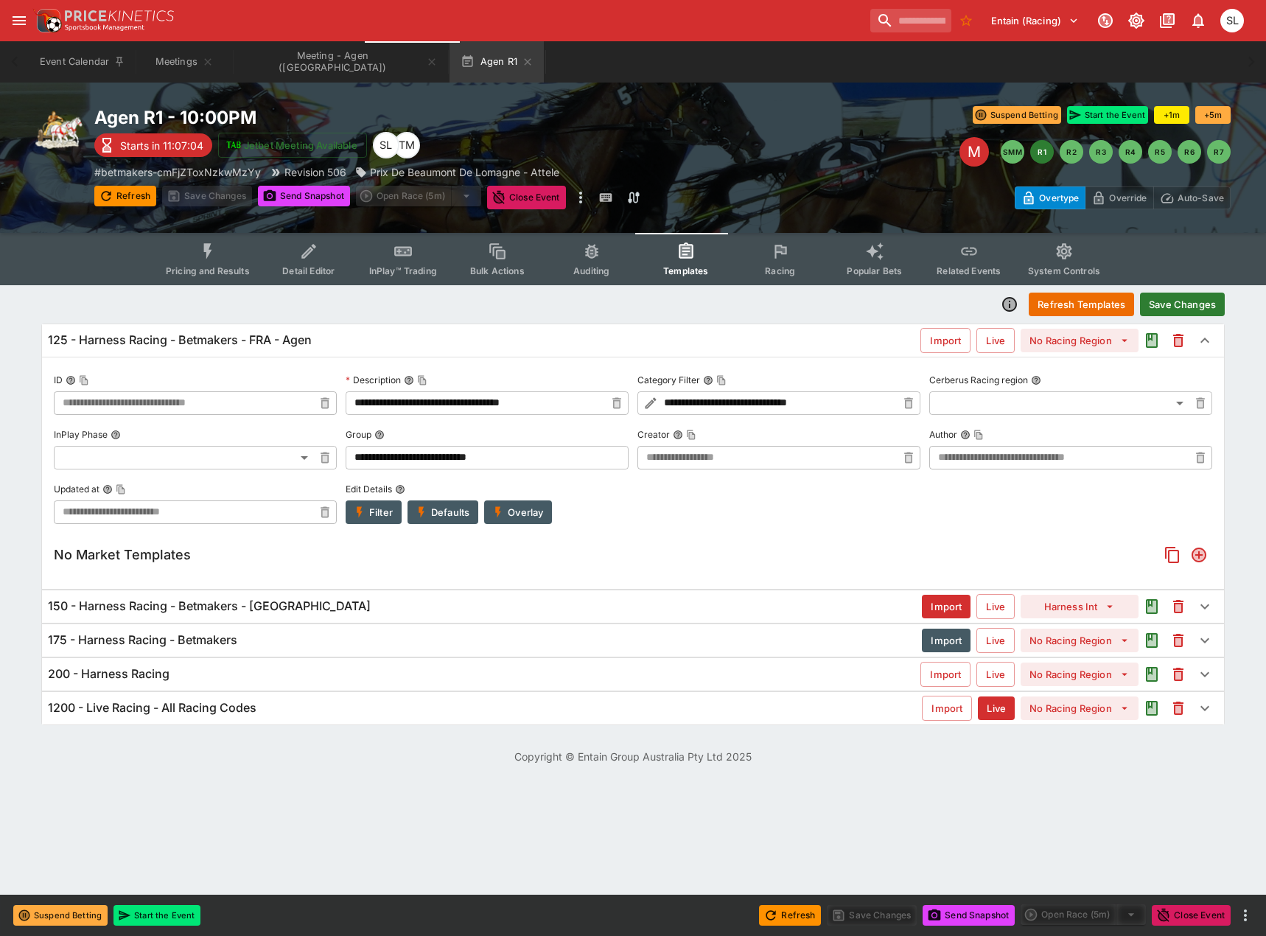
type input "**********"
click at [449, 64] on button "Agen R1" at bounding box center [496, 61] width 94 height 41
click at [522, 57] on icon "button" at bounding box center [528, 62] width 12 height 12
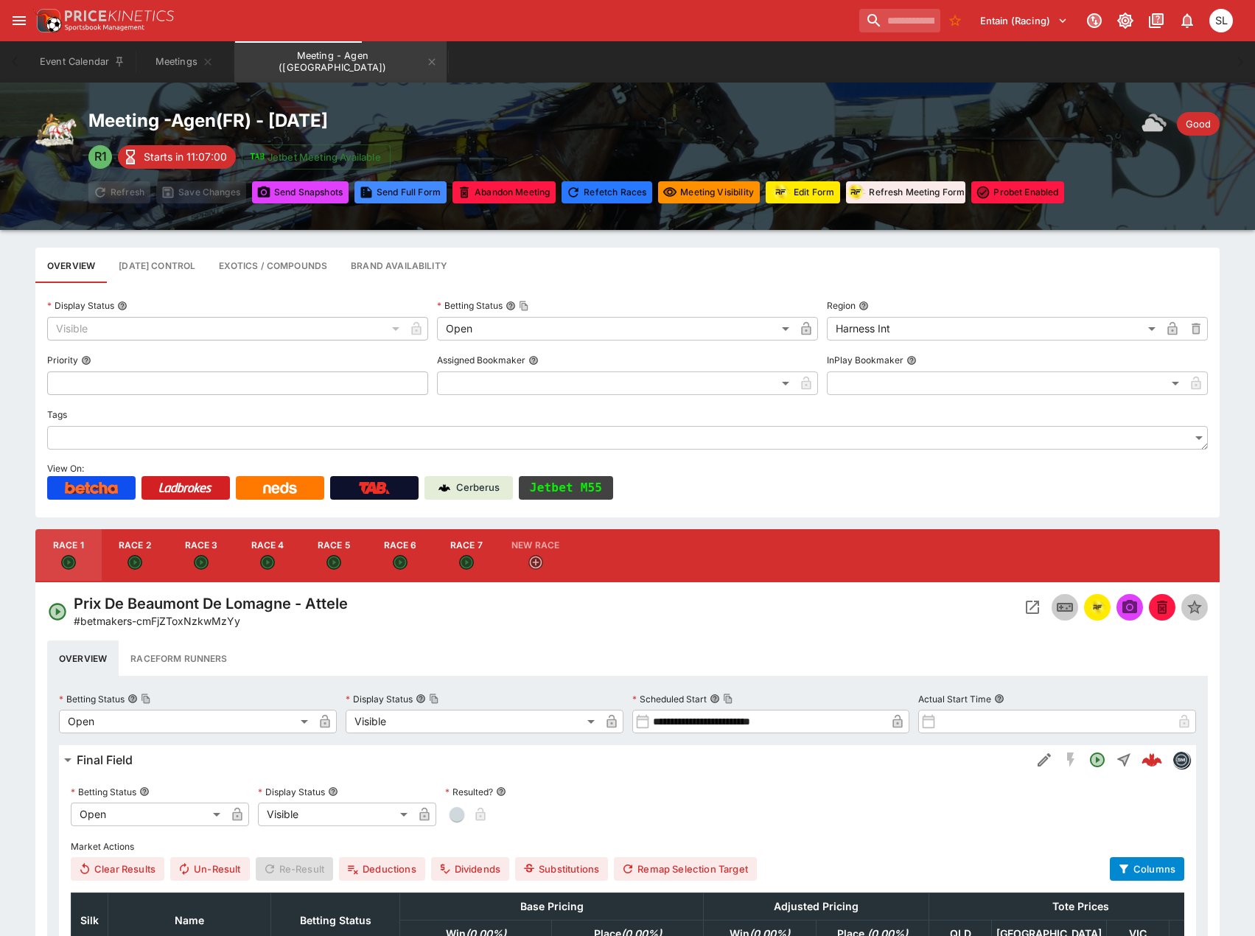
click at [563, 481] on button "Jetbet M55" at bounding box center [566, 488] width 94 height 24
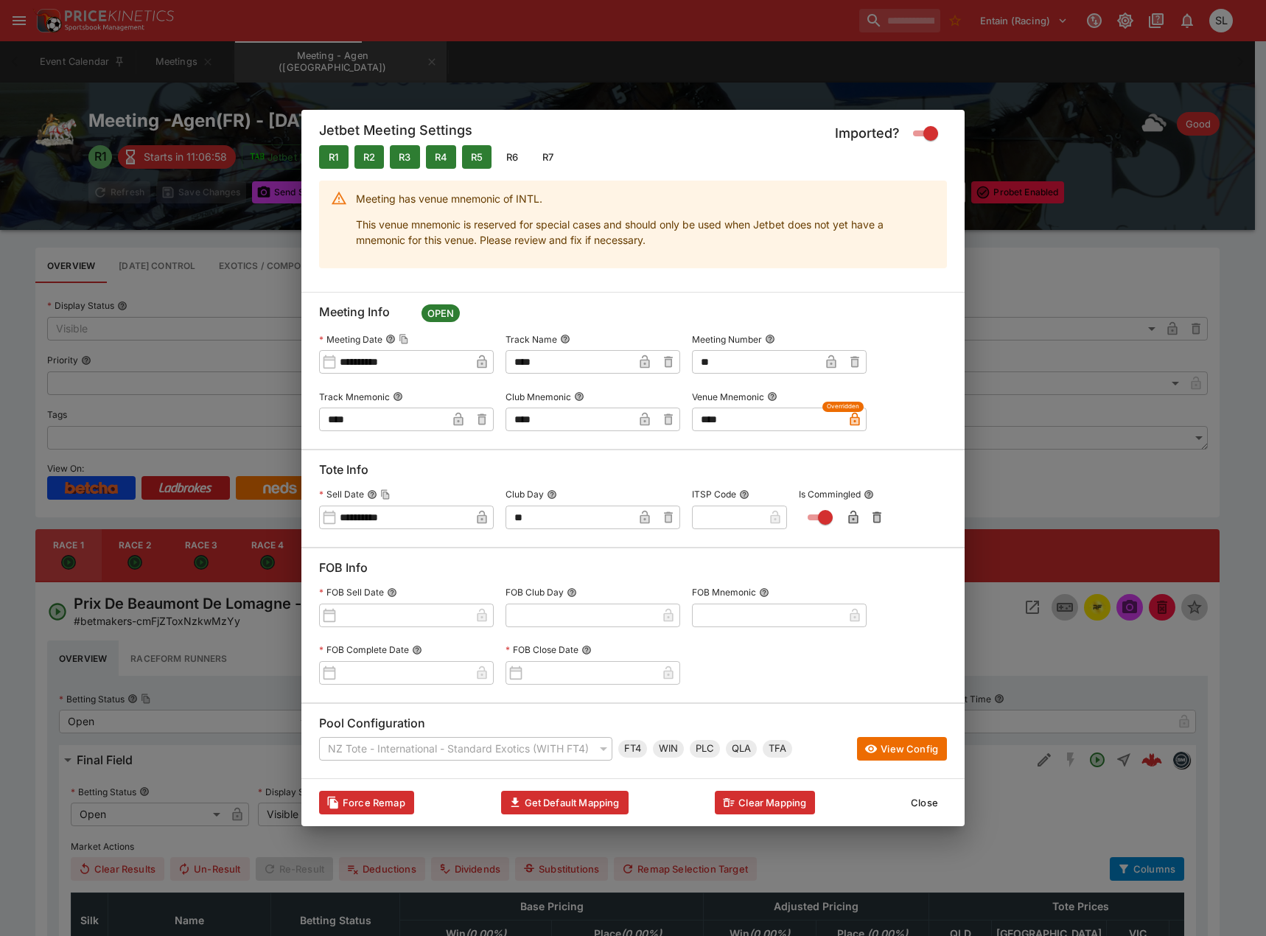
click at [925, 806] on button "Close" at bounding box center [924, 802] width 45 height 24
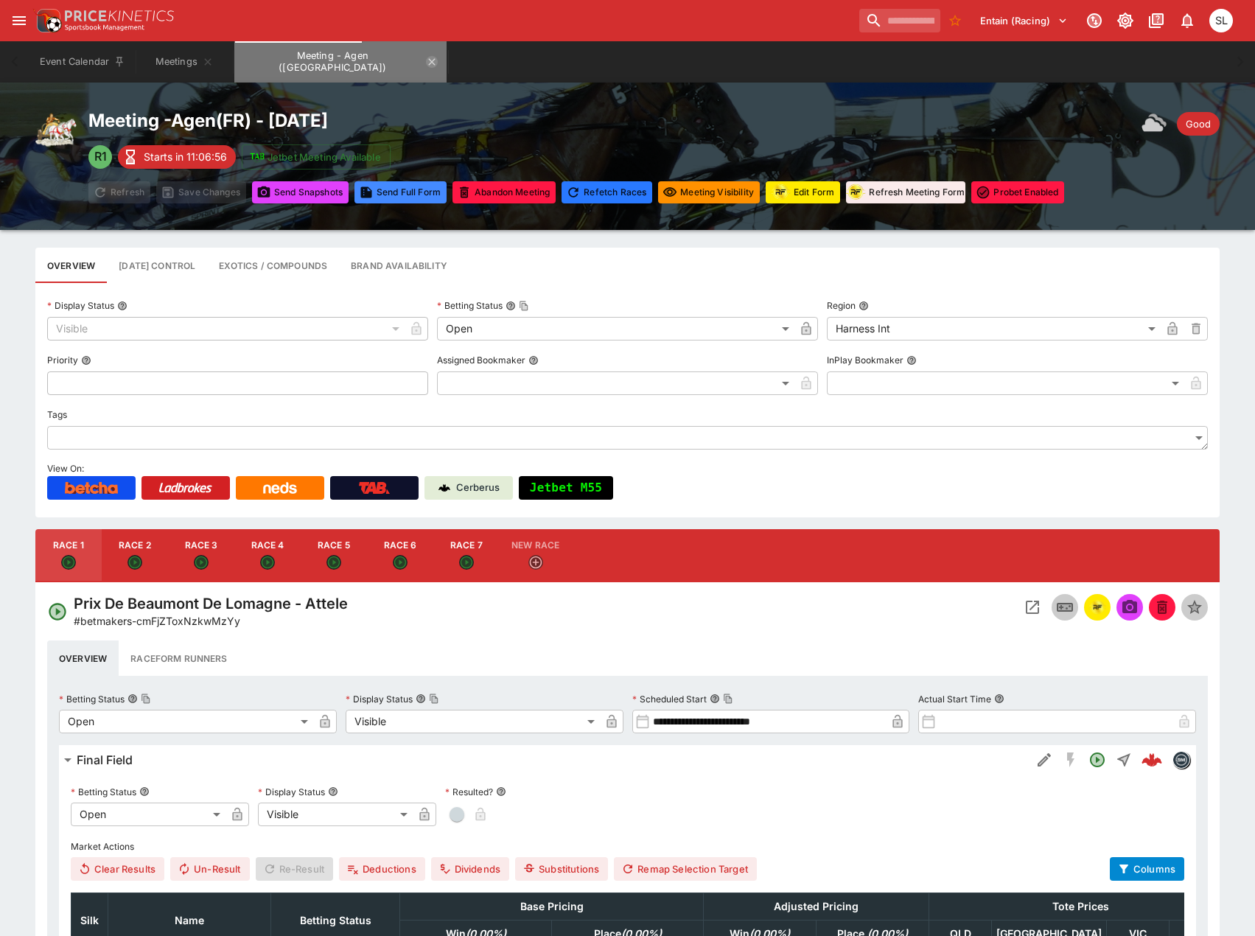
click at [426, 59] on icon "Meeting - Agen (FR)" at bounding box center [432, 62] width 12 height 12
